Goal: Information Seeking & Learning: Learn about a topic

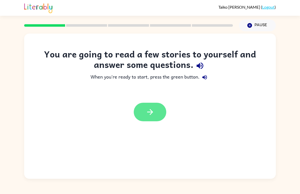
click at [150, 110] on icon "button" at bounding box center [149, 111] width 9 height 9
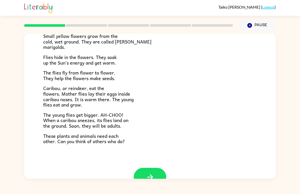
scroll to position [89, 0]
click at [152, 174] on icon "button" at bounding box center [150, 177] width 6 height 6
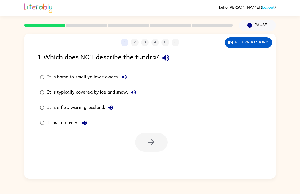
scroll to position [0, 0]
click at [157, 144] on button "button" at bounding box center [151, 142] width 33 height 19
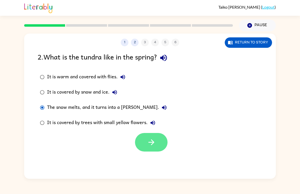
click at [159, 147] on button "button" at bounding box center [151, 142] width 33 height 19
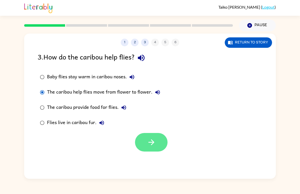
click at [155, 146] on icon "button" at bounding box center [151, 142] width 9 height 9
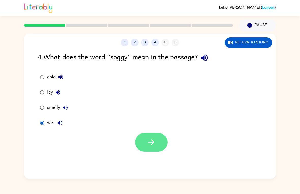
click at [144, 141] on button "button" at bounding box center [151, 142] width 33 height 19
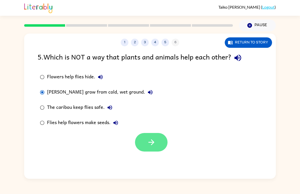
click at [144, 151] on button "button" at bounding box center [151, 142] width 33 height 19
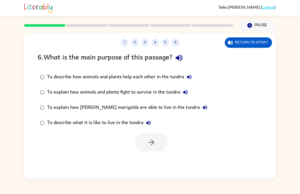
click at [155, 143] on div at bounding box center [151, 142] width 33 height 19
click at [152, 144] on icon "button" at bounding box center [151, 142] width 9 height 9
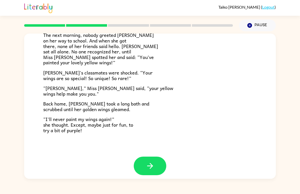
scroll to position [137, 0]
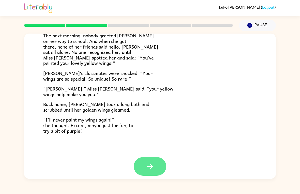
click at [156, 157] on button "button" at bounding box center [150, 166] width 33 height 19
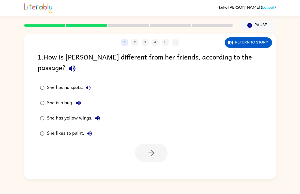
scroll to position [0, 0]
click at [156, 154] on div "1 2 3 4 5 6 Return to story 1 . How is [PERSON_NAME] different from her friends…" at bounding box center [149, 106] width 251 height 145
click at [154, 161] on div "1 2 3 4 5 6 Return to story 1 . How is [PERSON_NAME] different from her friends…" at bounding box center [149, 106] width 251 height 145
click at [155, 148] on icon "button" at bounding box center [151, 152] width 9 height 9
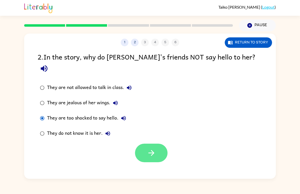
click at [157, 143] on button "button" at bounding box center [151, 152] width 33 height 19
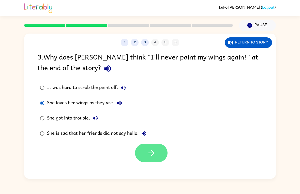
click at [149, 152] on icon "button" at bounding box center [151, 152] width 9 height 9
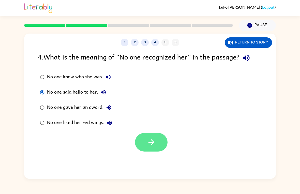
click at [150, 138] on icon "button" at bounding box center [151, 142] width 9 height 9
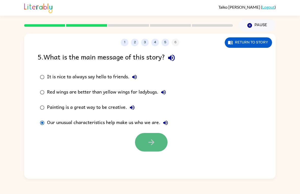
click at [154, 142] on icon "button" at bounding box center [151, 142] width 6 height 6
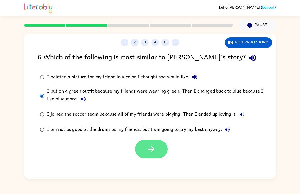
click at [152, 151] on icon "button" at bounding box center [151, 148] width 9 height 9
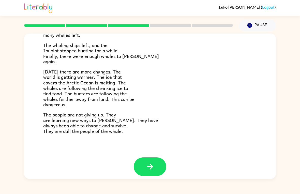
scroll to position [166, 0]
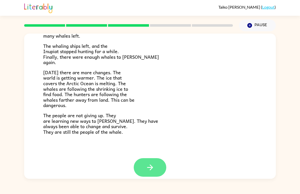
click at [152, 164] on icon "button" at bounding box center [150, 167] width 6 height 6
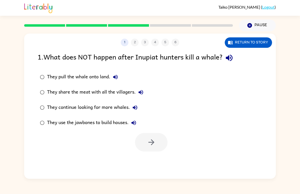
click at [152, 161] on div "1 2 3 4 5 6 Return to story 1 . What does NOT happen after Inupiat hunters kill…" at bounding box center [149, 106] width 251 height 145
click at [158, 151] on button "button" at bounding box center [151, 142] width 33 height 19
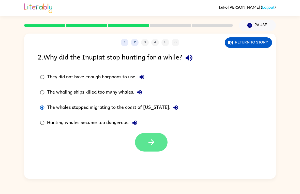
click at [150, 144] on icon "button" at bounding box center [151, 142] width 9 height 9
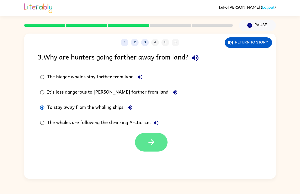
click at [157, 145] on button "button" at bounding box center [151, 142] width 33 height 19
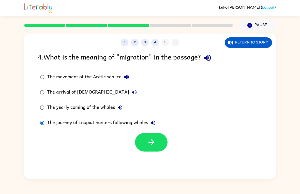
click at [148, 136] on button "button" at bounding box center [151, 142] width 33 height 19
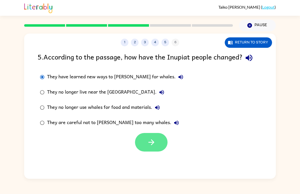
click at [155, 141] on icon "button" at bounding box center [151, 142] width 9 height 9
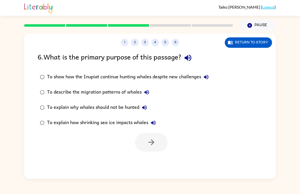
click at [47, 103] on div "To explain why whales should not be hunted" at bounding box center [98, 107] width 102 height 10
click at [156, 146] on button "button" at bounding box center [151, 142] width 33 height 19
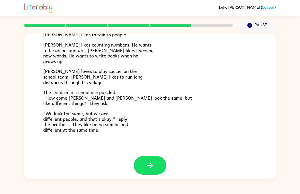
scroll to position [106, 0]
click at [46, 116] on span "“We look the same, but we are different people, and that's okay,” reply the bro…" at bounding box center [85, 122] width 85 height 24
click at [163, 156] on button "button" at bounding box center [150, 165] width 33 height 19
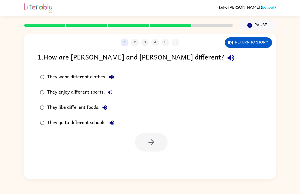
scroll to position [0, 0]
click at [163, 156] on div "1 2 3 4 5 6 Return to story 1 . How are [PERSON_NAME] and [PERSON_NAME] differe…" at bounding box center [149, 106] width 251 height 145
click at [154, 159] on div "1 2 3 4 5 6 Return to story 1 . How are [PERSON_NAME] and [PERSON_NAME] differe…" at bounding box center [149, 106] width 251 height 145
click at [155, 140] on icon "button" at bounding box center [151, 142] width 9 height 9
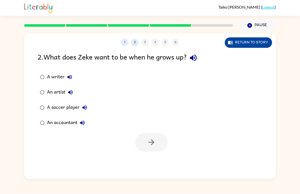
click at [256, 44] on button "Return to story" at bounding box center [247, 42] width 47 height 10
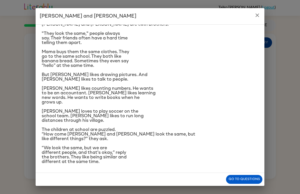
scroll to position [55, 0]
click at [243, 179] on button "Go to questions" at bounding box center [244, 179] width 36 height 9
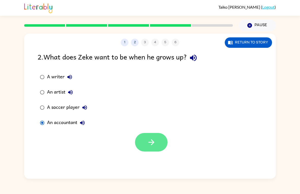
click at [155, 141] on icon "button" at bounding box center [151, 142] width 9 height 9
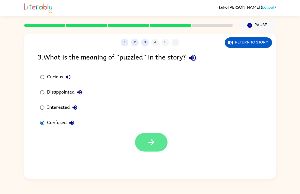
click at [153, 141] on icon "button" at bounding box center [151, 142] width 9 height 9
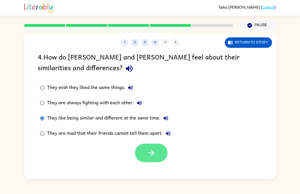
click at [147, 146] on button "button" at bounding box center [151, 152] width 33 height 19
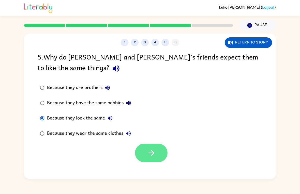
click at [150, 161] on button "button" at bounding box center [151, 152] width 33 height 19
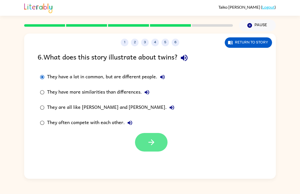
click at [146, 140] on button "button" at bounding box center [151, 142] width 33 height 19
